Goal: Check status: Check status

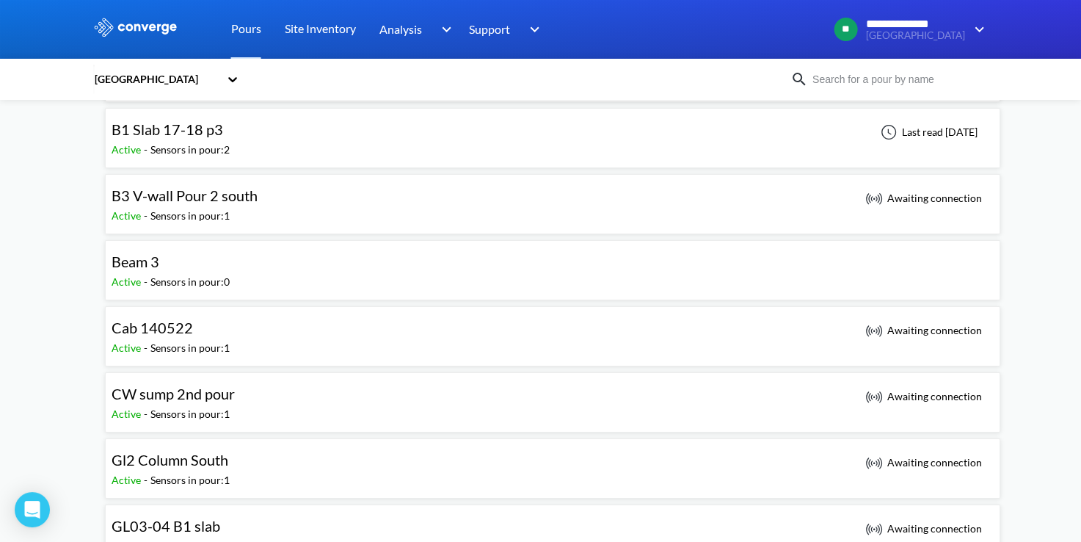
scroll to position [147, 0]
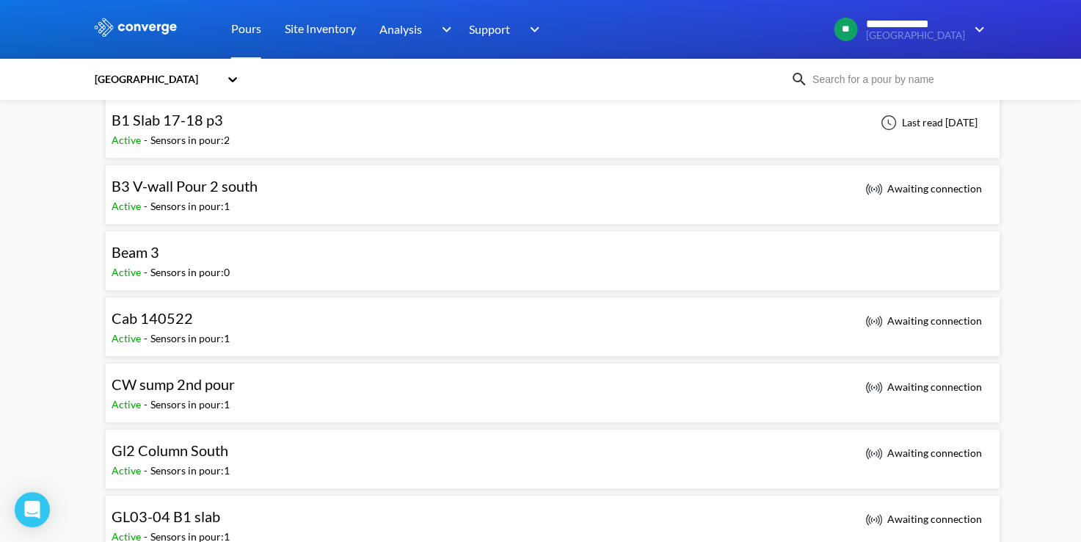
click at [374, 261] on div "Beam 3 Active - Sensors in pour: 0" at bounding box center [553, 260] width 883 height 47
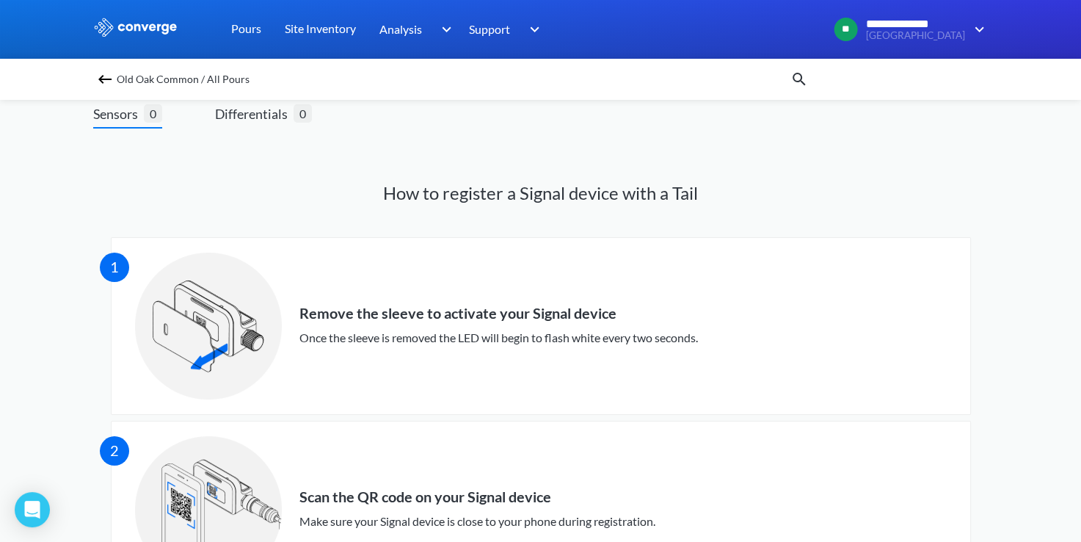
scroll to position [12, 0]
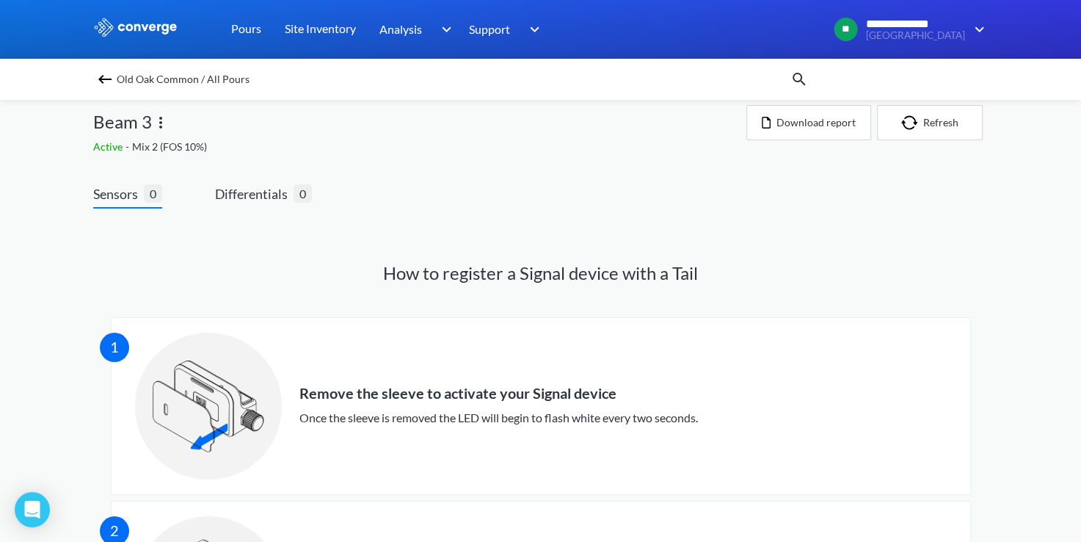
click at [547, 264] on h1 "How to register a Signal device with a Tail" at bounding box center [541, 272] width 896 height 23
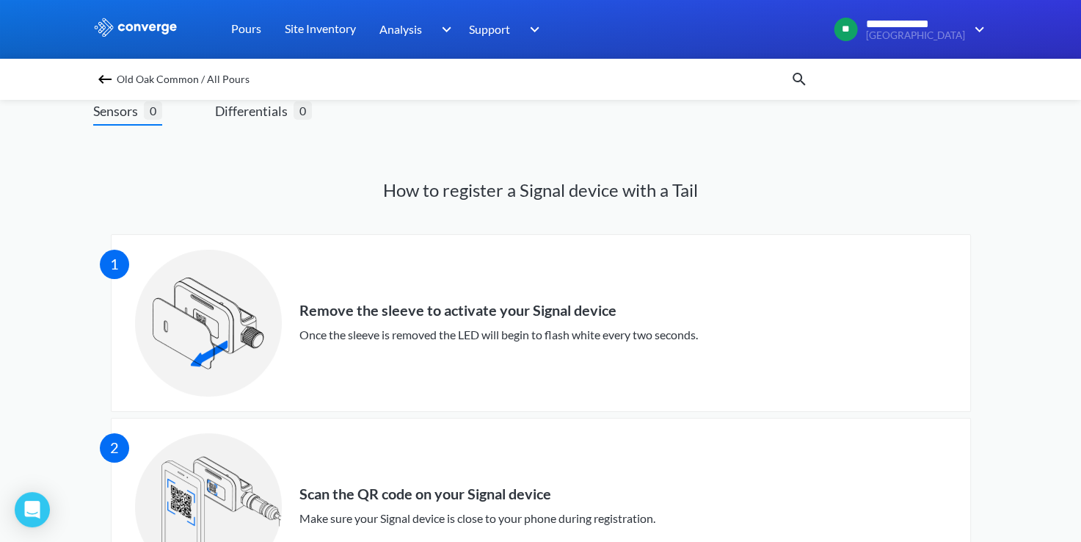
scroll to position [0, 0]
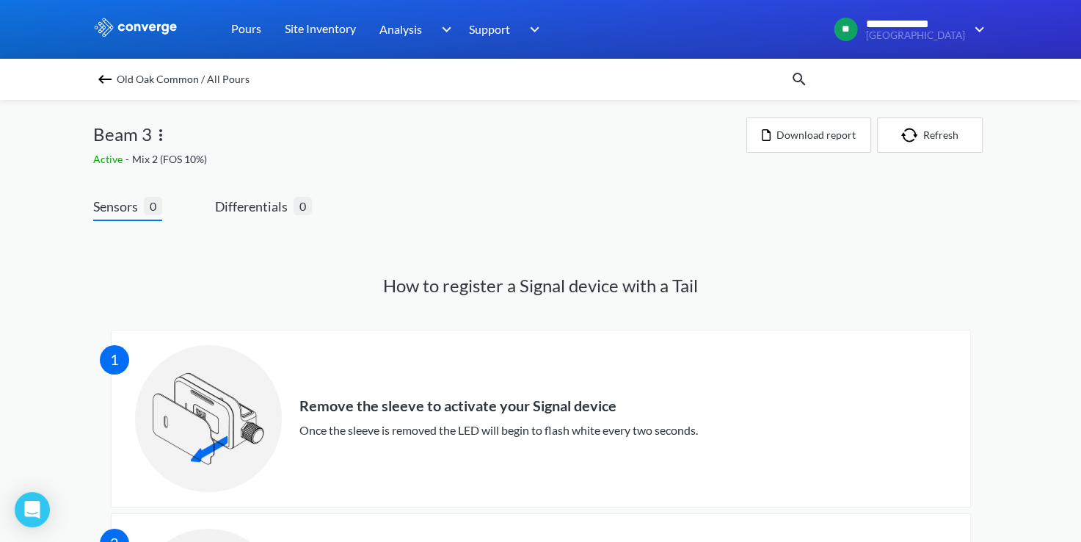
click at [104, 81] on img at bounding box center [105, 79] width 18 height 18
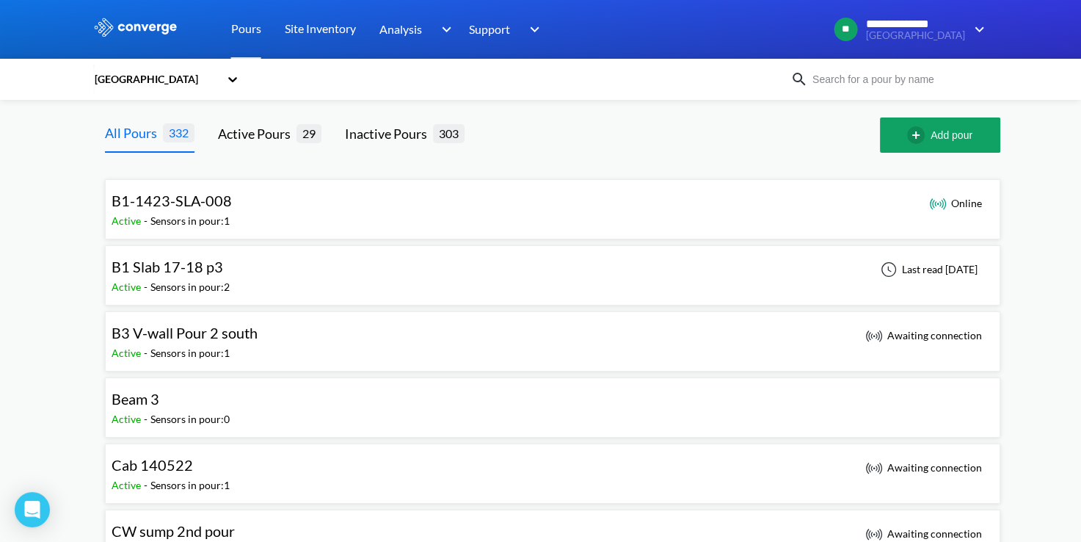
click at [895, 398] on div "Beam 3 Active - Sensors in pour: 0" at bounding box center [553, 407] width 883 height 47
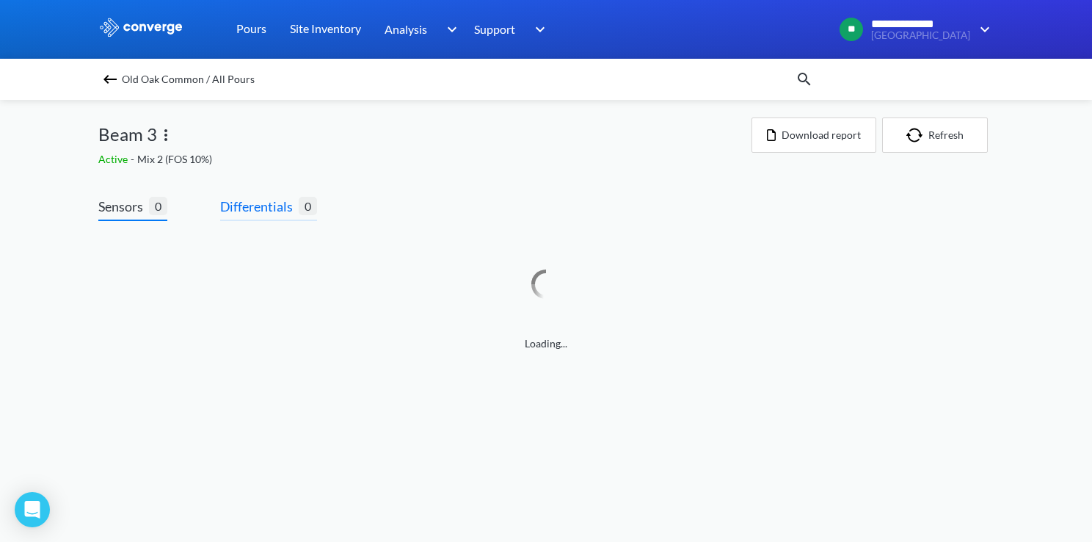
click at [224, 206] on span "Differentials" at bounding box center [259, 206] width 79 height 21
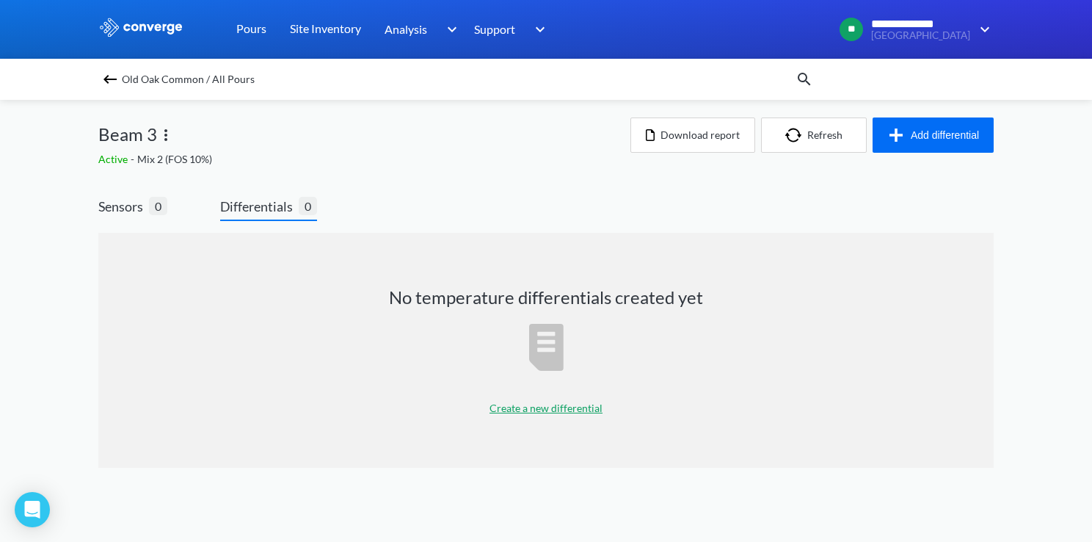
click at [97, 219] on div "**********" at bounding box center [546, 248] width 1092 height 497
click at [109, 205] on span "Sensors" at bounding box center [123, 206] width 51 height 21
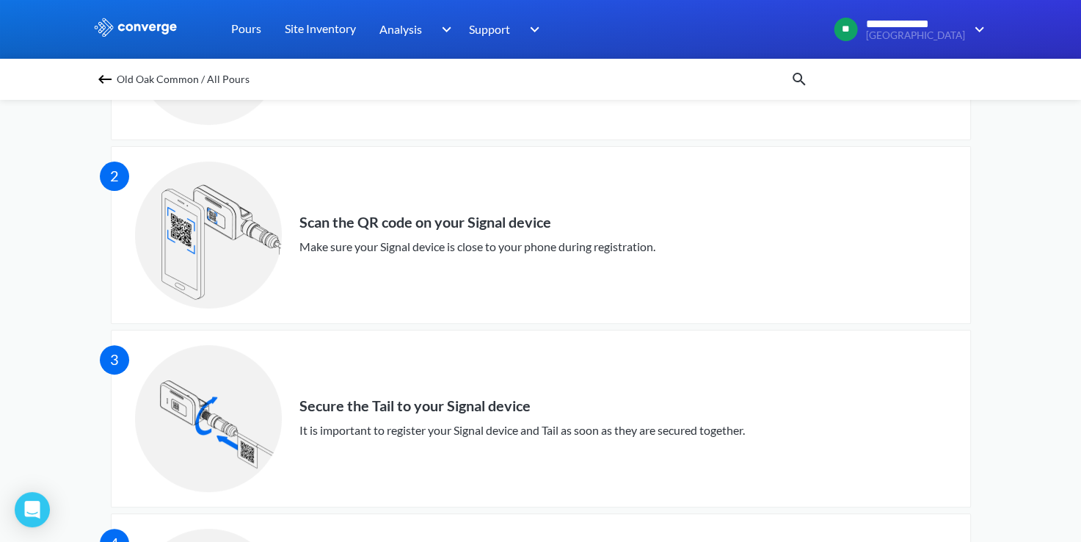
click at [355, 178] on div "2 Scan the QR code on your Signal device Make sure your Signal device is close …" at bounding box center [541, 235] width 812 height 176
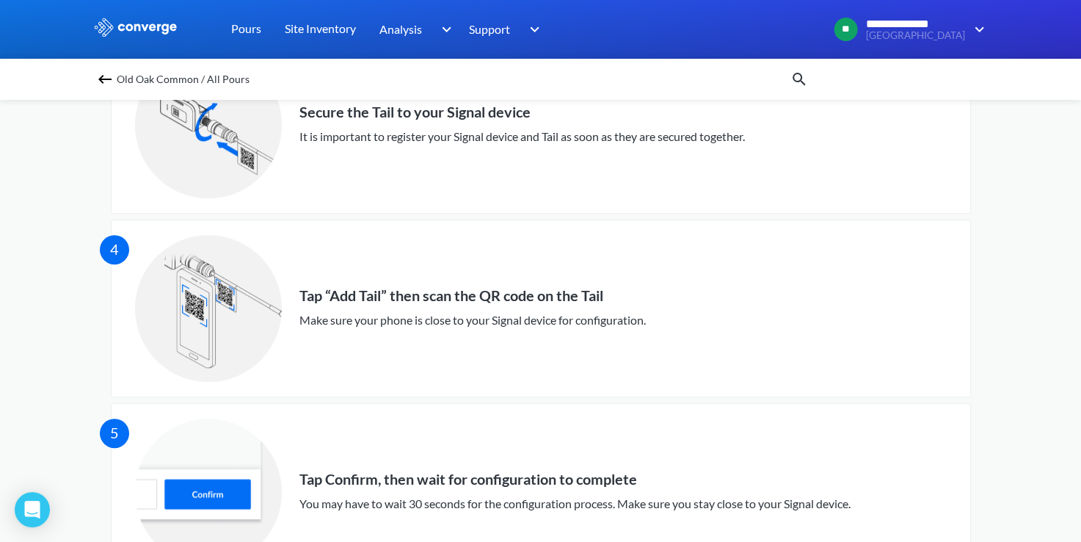
scroll to position [820, 0]
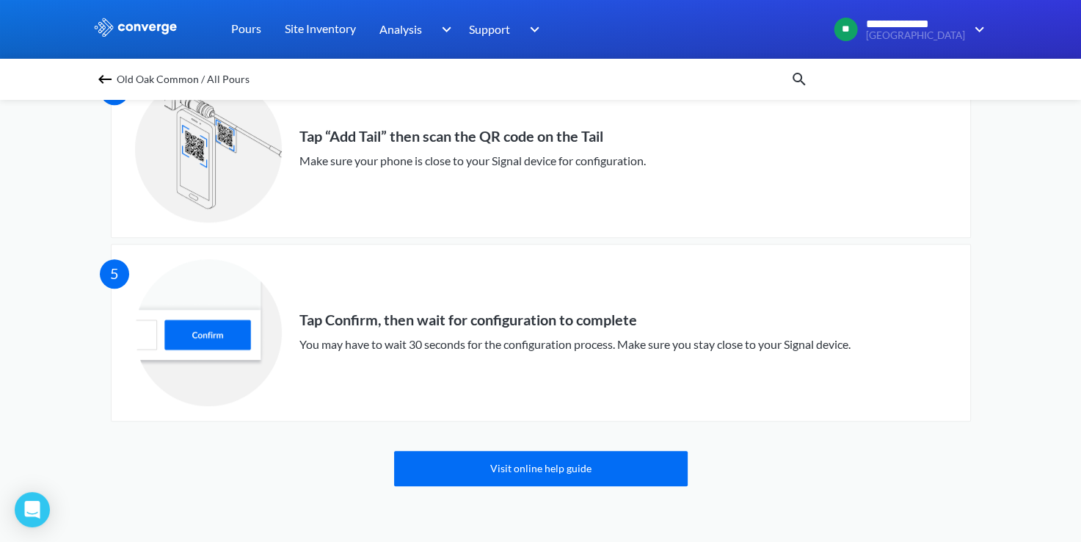
click at [221, 302] on img at bounding box center [208, 332] width 147 height 147
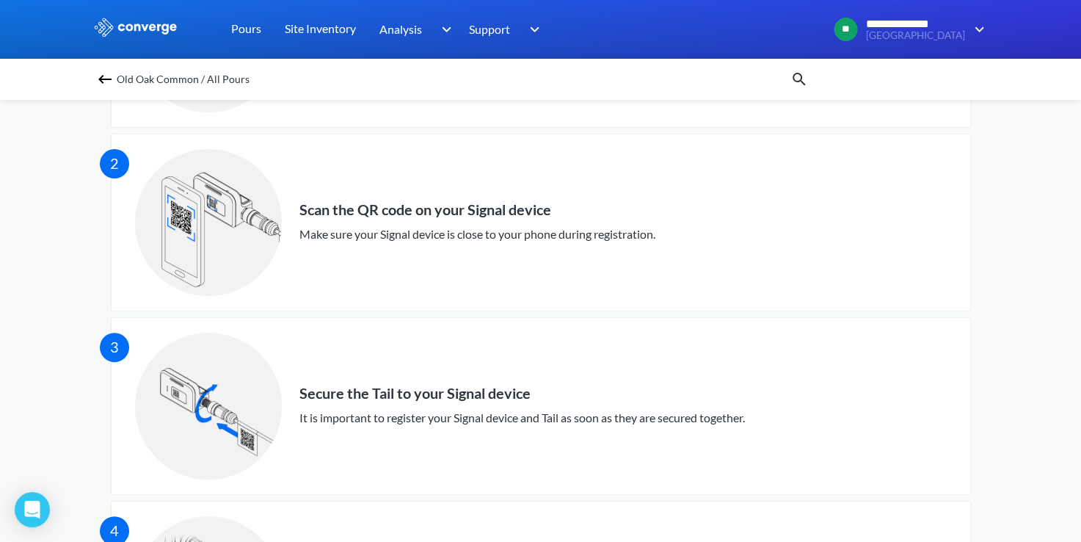
scroll to position [0, 0]
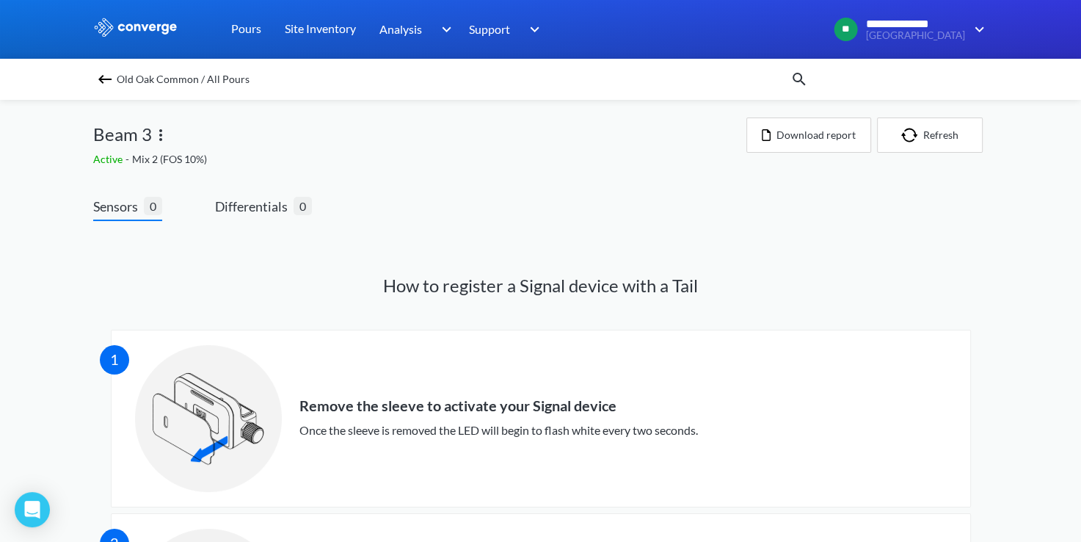
click at [152, 133] on img at bounding box center [161, 135] width 18 height 18
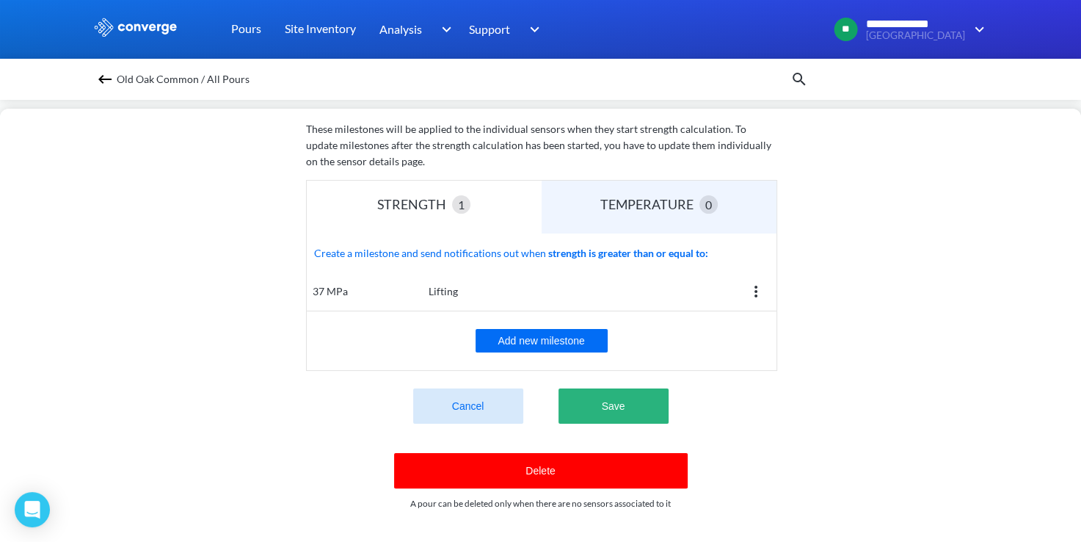
scroll to position [258, 0]
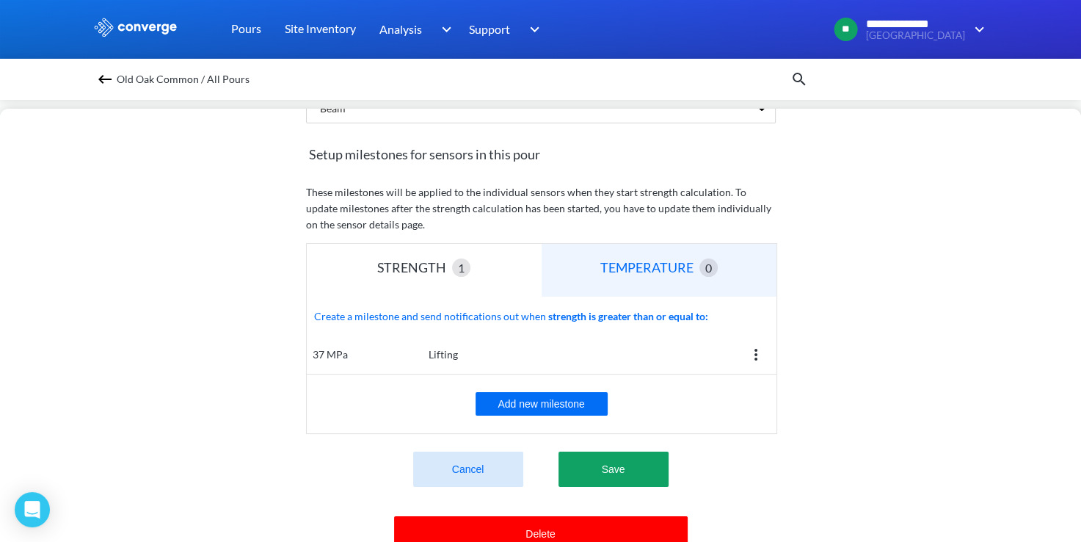
click at [668, 270] on div "TEMPERATURE" at bounding box center [650, 267] width 99 height 21
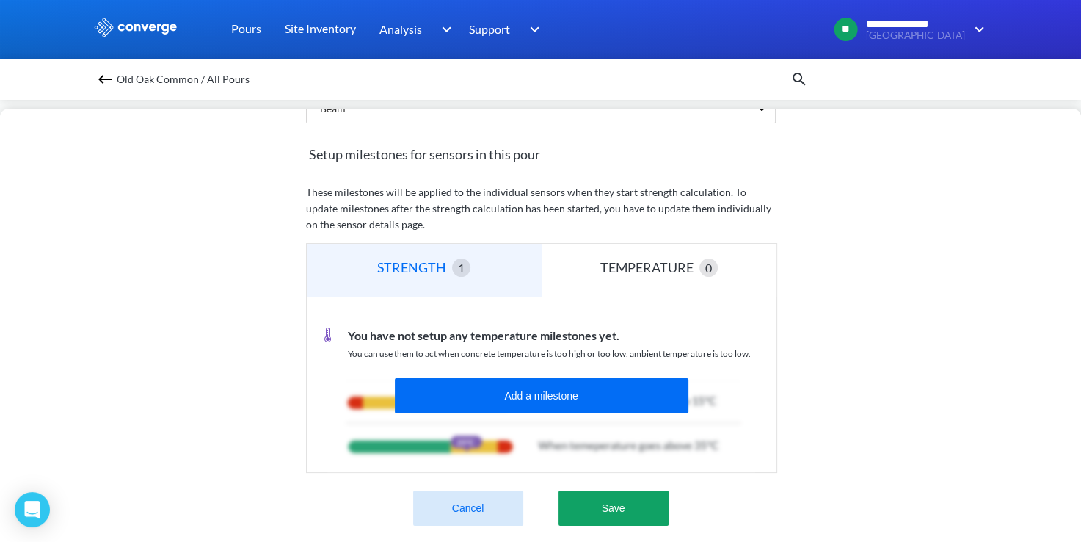
click at [496, 275] on div "STRENGTH 1" at bounding box center [424, 270] width 235 height 53
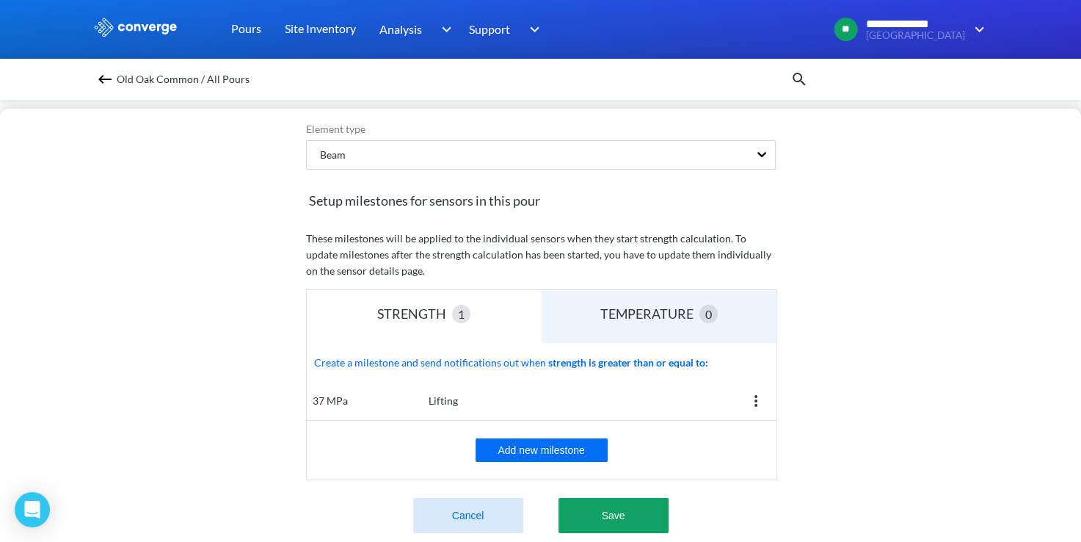
scroll to position [331, 0]
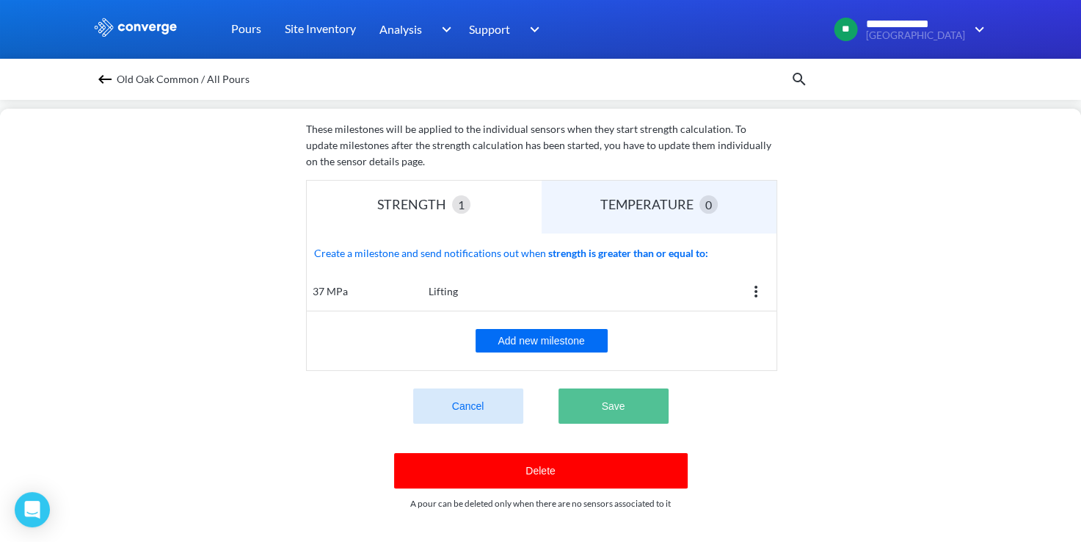
click at [626, 407] on button "Save" at bounding box center [614, 405] width 110 height 35
click at [637, 392] on button "Save" at bounding box center [614, 405] width 110 height 35
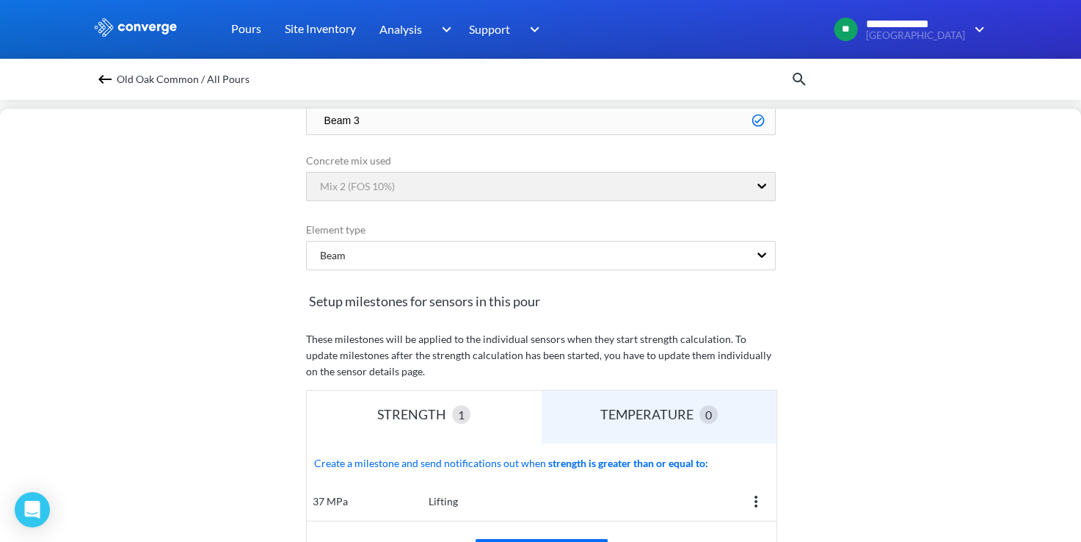
scroll to position [0, 0]
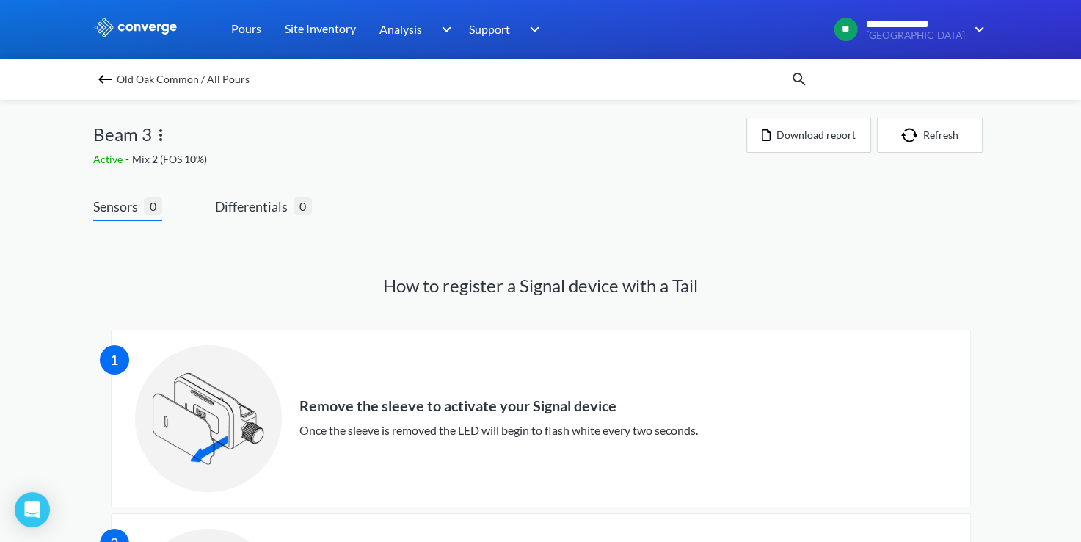
click at [105, 80] on img at bounding box center [105, 79] width 18 height 18
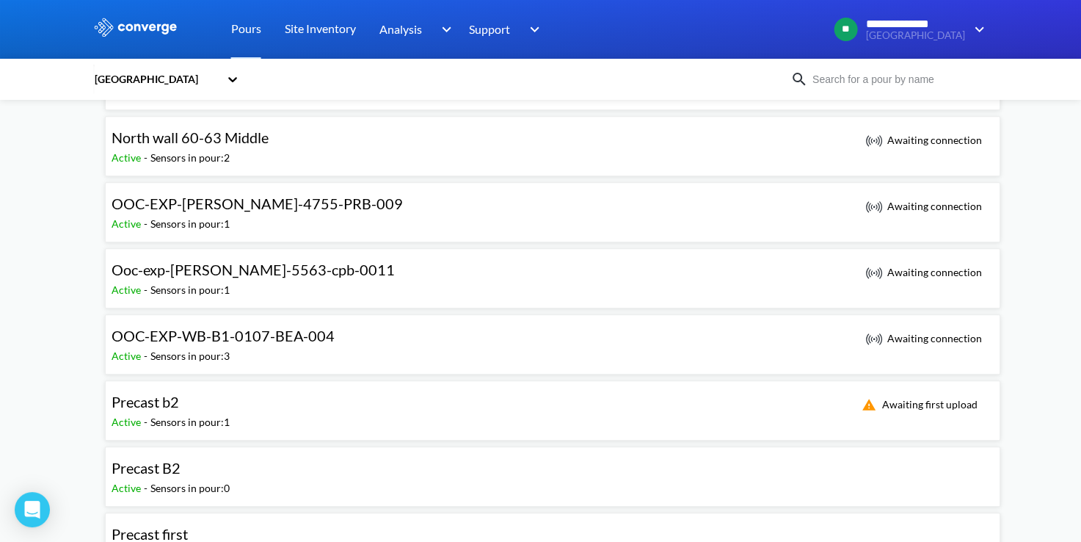
scroll to position [808, 0]
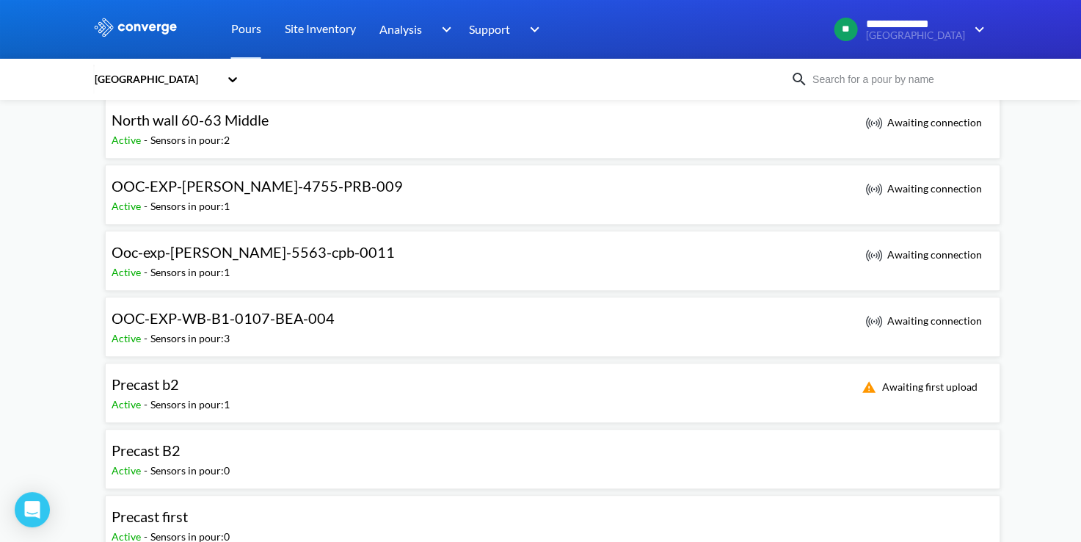
click at [405, 376] on div "Precast b2 Active - Sensors in pour: 1 Awaiting first upload" at bounding box center [553, 392] width 883 height 47
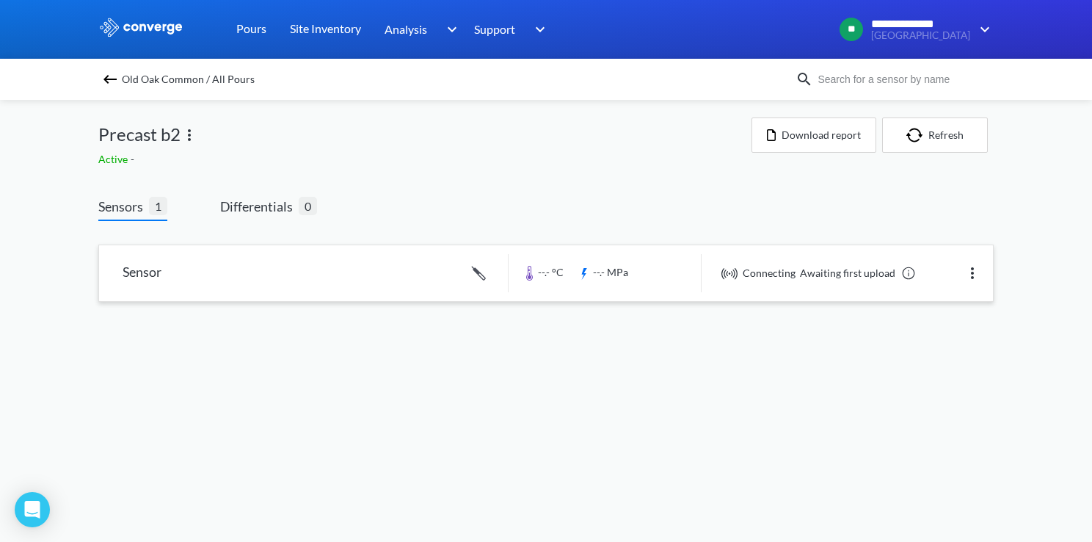
click at [973, 267] on img at bounding box center [973, 273] width 18 height 18
click at [987, 318] on div "Sensor --.- °C --.- MPa Connecting Awaiting first upload Edit" at bounding box center [546, 282] width 896 height 98
